Goal: Navigation & Orientation: Find specific page/section

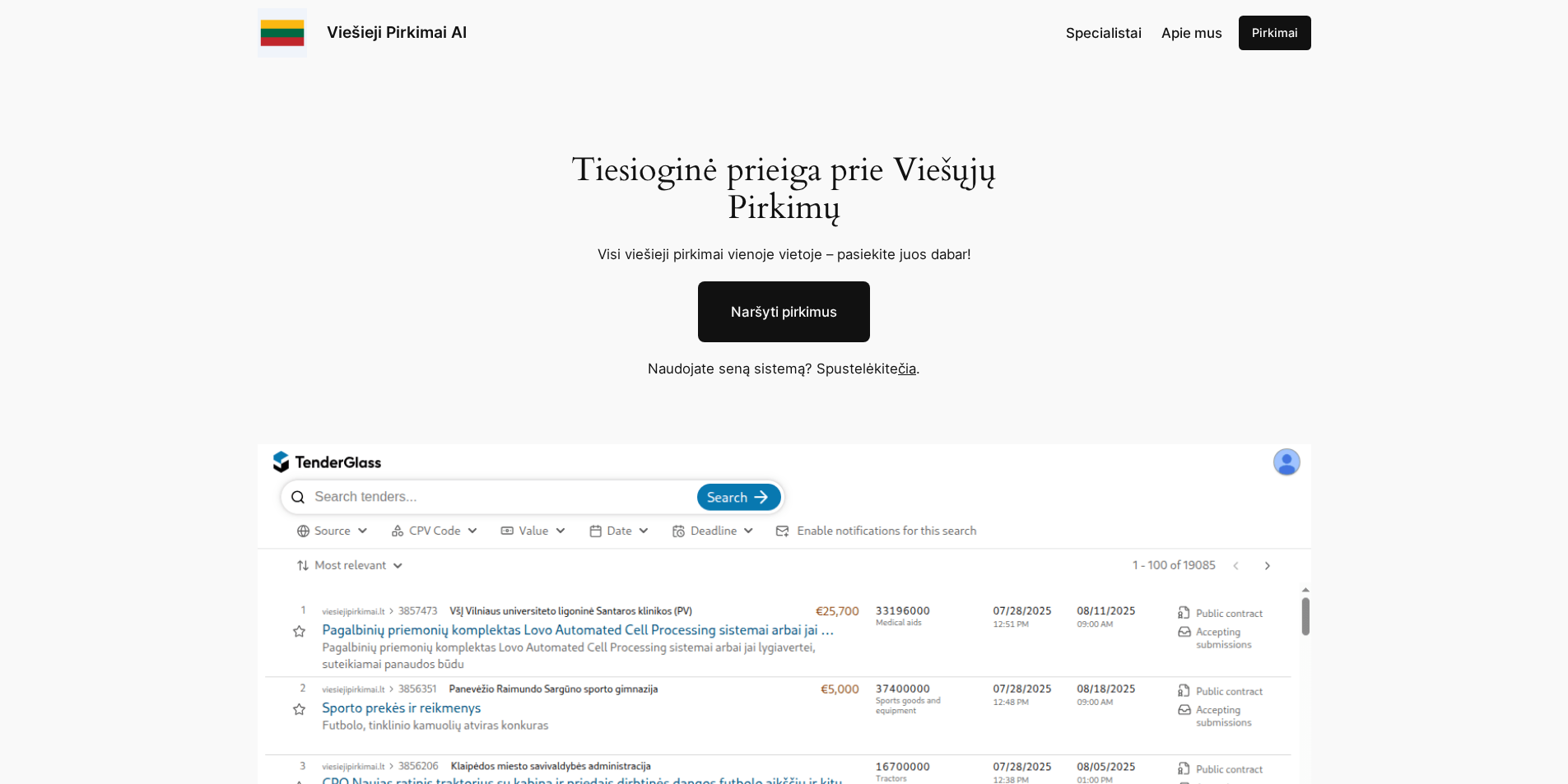
click at [1173, 32] on span "Apie mus" at bounding box center [1192, 33] width 61 height 17
